Goal: Information Seeking & Learning: Find specific fact

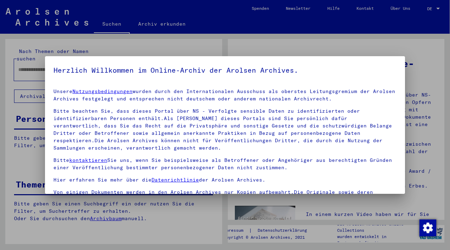
click at [18, 64] on div at bounding box center [225, 125] width 450 height 250
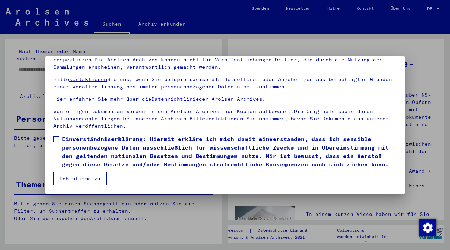
scroll to position [60, 0]
click at [56, 139] on span at bounding box center [56, 139] width 6 height 6
click at [78, 179] on button "Ich stimme zu" at bounding box center [79, 178] width 53 height 13
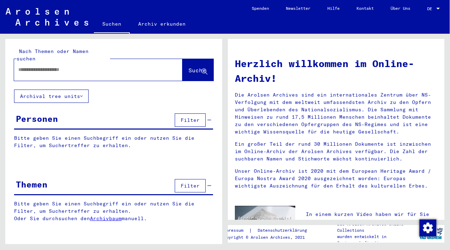
click at [49, 66] on input "text" at bounding box center [89, 69] width 143 height 7
type input "******"
click at [188, 67] on span "Suche" at bounding box center [197, 70] width 18 height 7
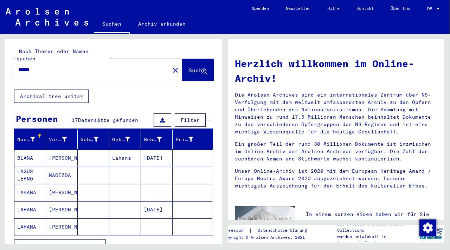
click at [33, 185] on mat-cell "LAHANA" at bounding box center [30, 192] width 32 height 17
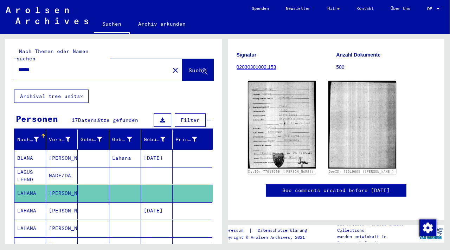
scroll to position [107, 0]
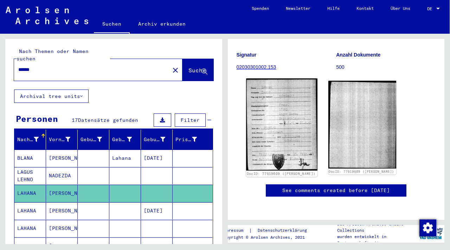
click at [286, 107] on img at bounding box center [281, 125] width 71 height 92
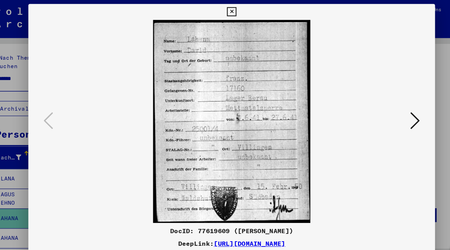
scroll to position [0, 0]
click at [229, 11] on icon at bounding box center [225, 10] width 8 height 8
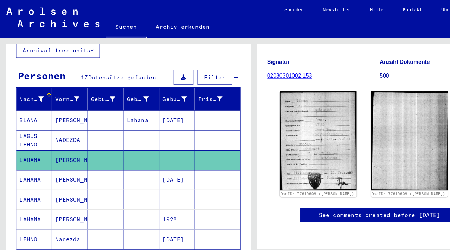
scroll to position [50, 0]
